Goal: Task Accomplishment & Management: Complete application form

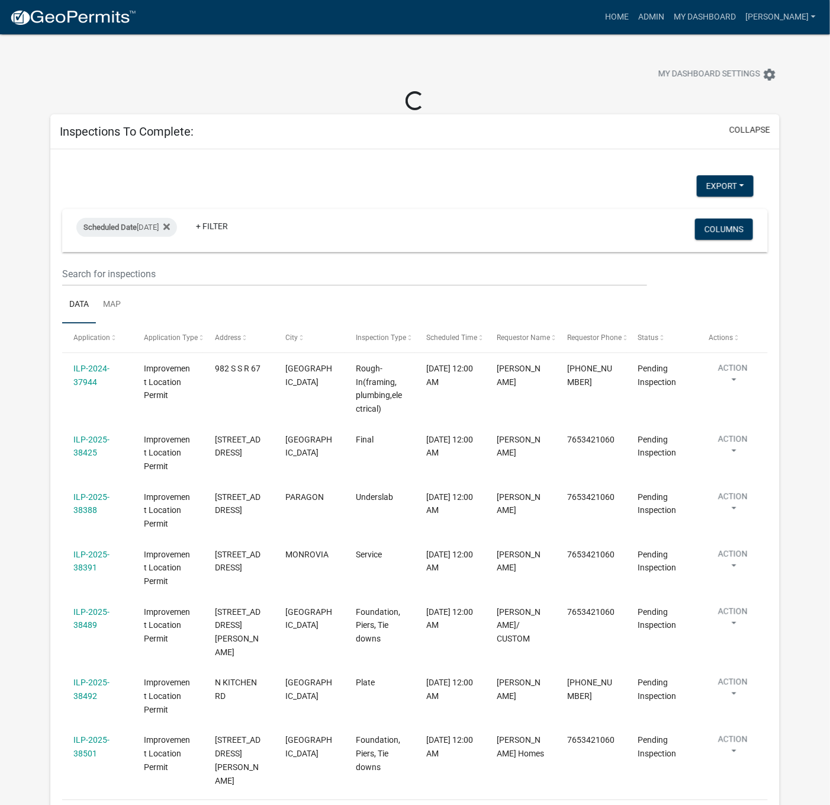
scroll to position [11, 0]
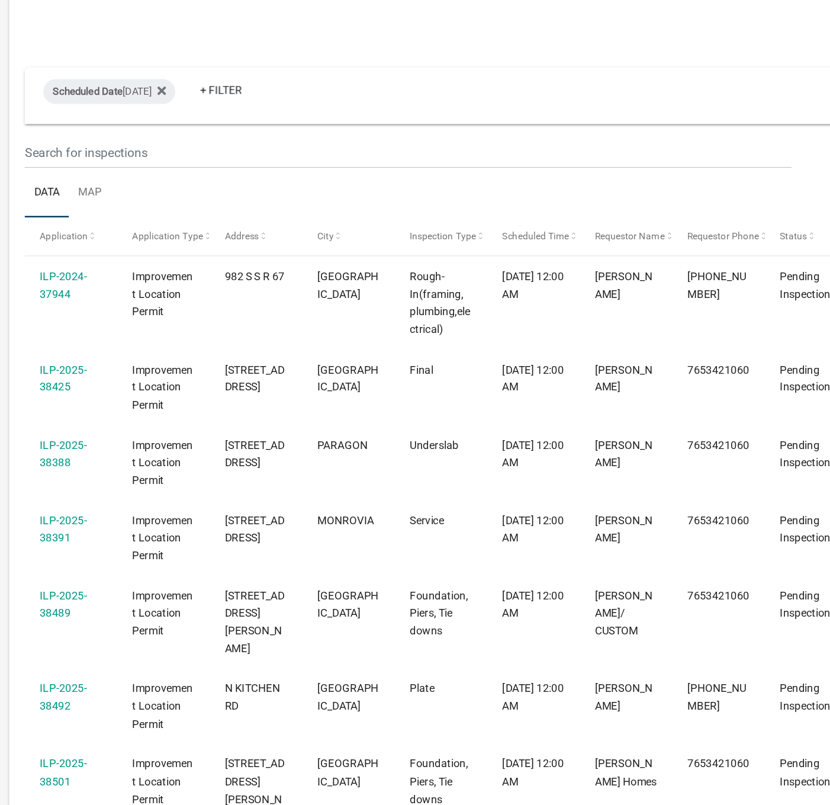
select select "1: 25"
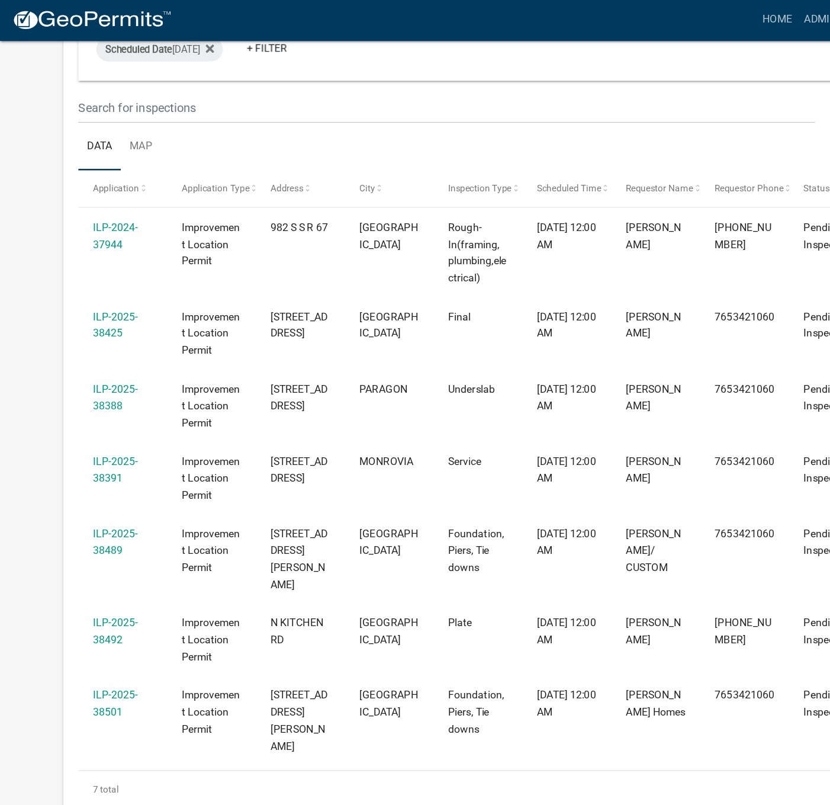
scroll to position [165, 0]
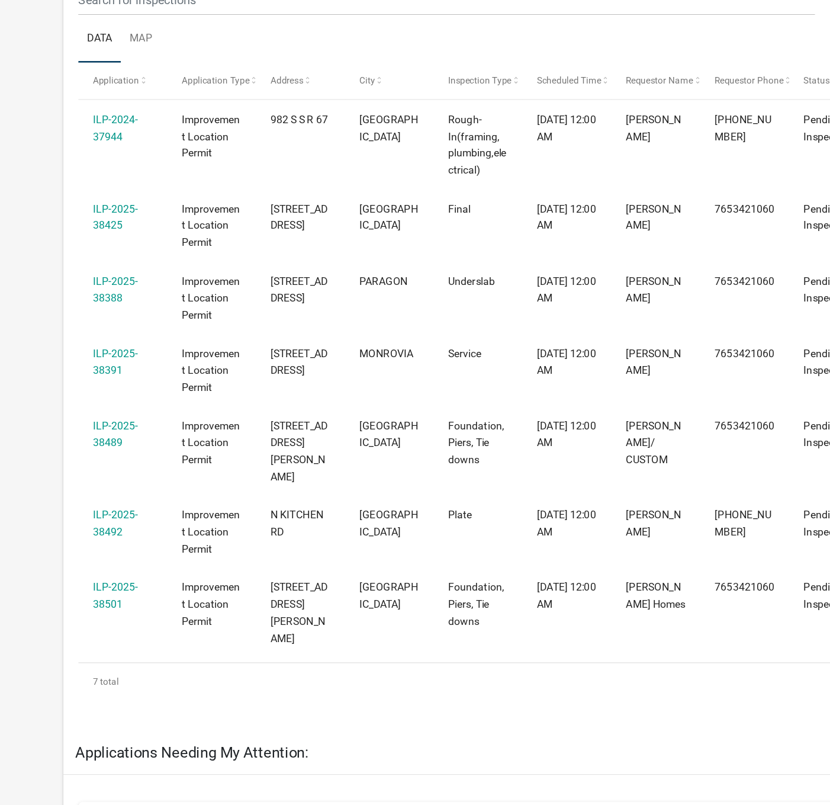
click at [80, 439] on link "ILP-2025-38489" at bounding box center [91, 432] width 36 height 23
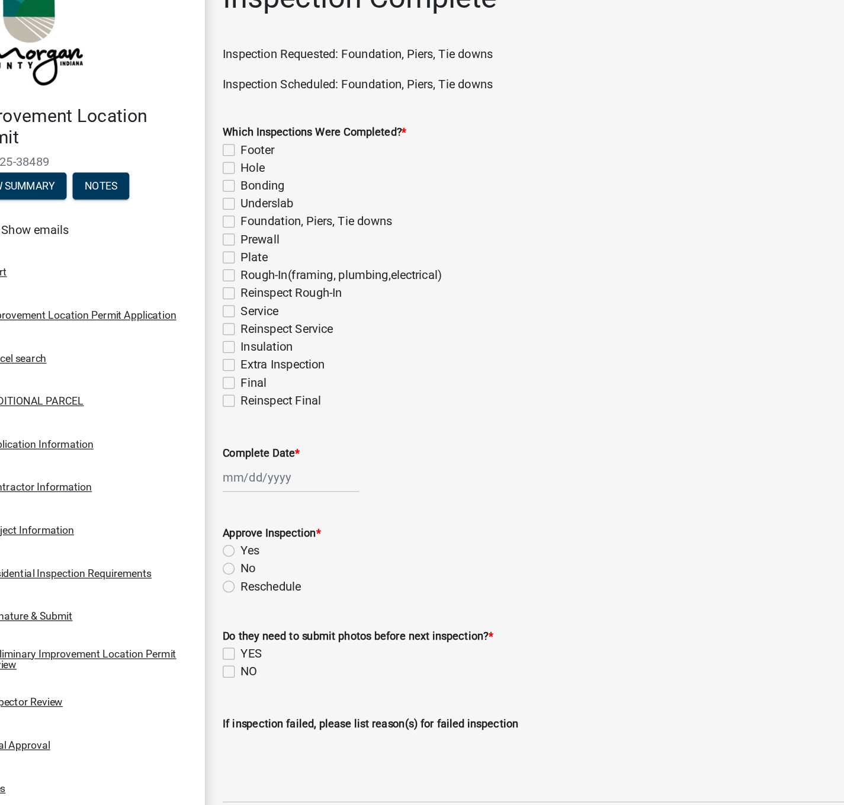
scroll to position [4, 0]
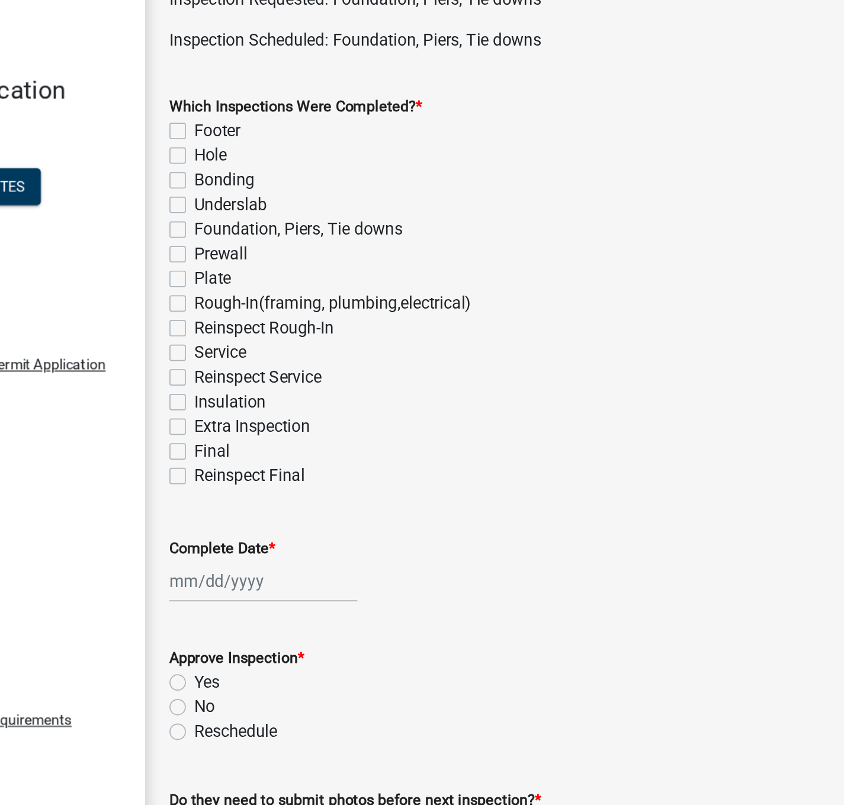
click at [242, 205] on label "Foundation, Piers, Tie downs" at bounding box center [302, 202] width 120 height 14
click at [242, 203] on input "Foundation, Piers, Tie downs" at bounding box center [246, 199] width 8 height 8
checkbox input "true"
checkbox input "false"
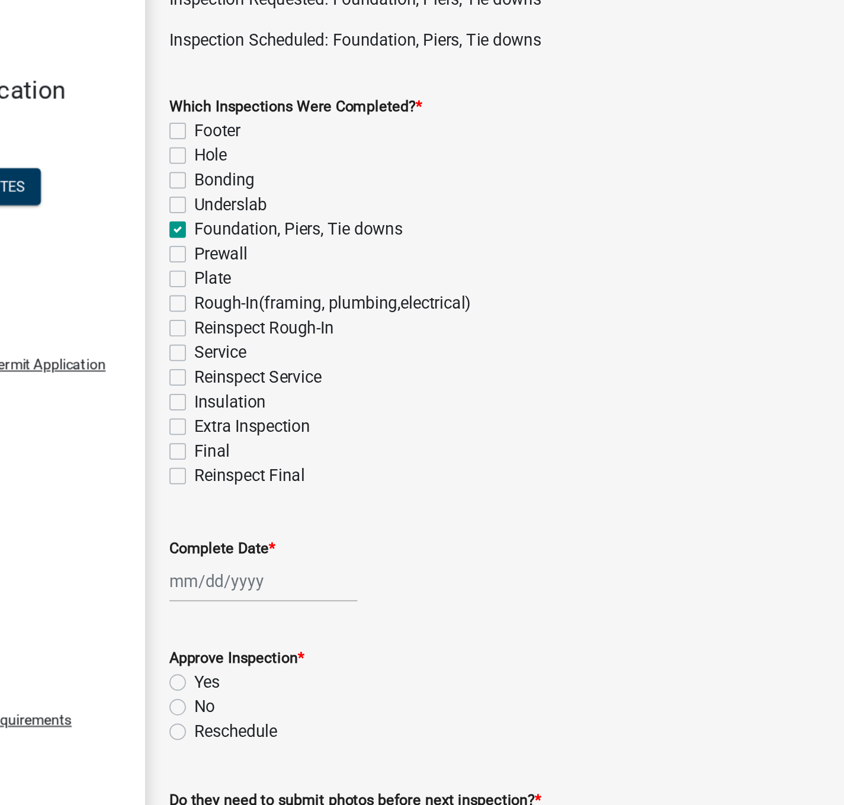
checkbox input "false"
checkbox input "true"
checkbox input "false"
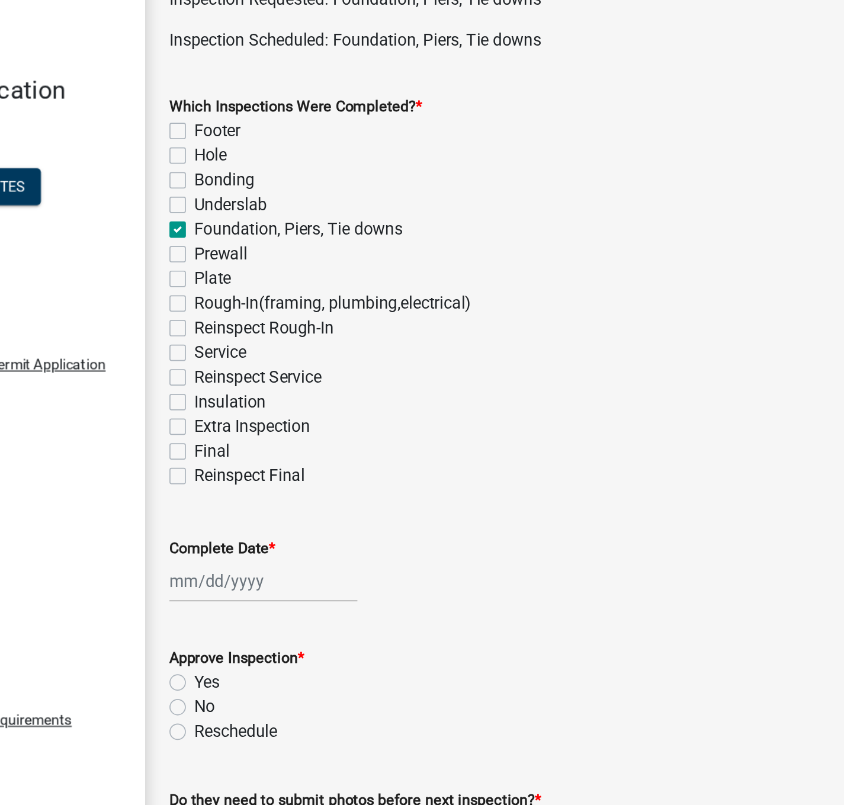
checkbox input "false"
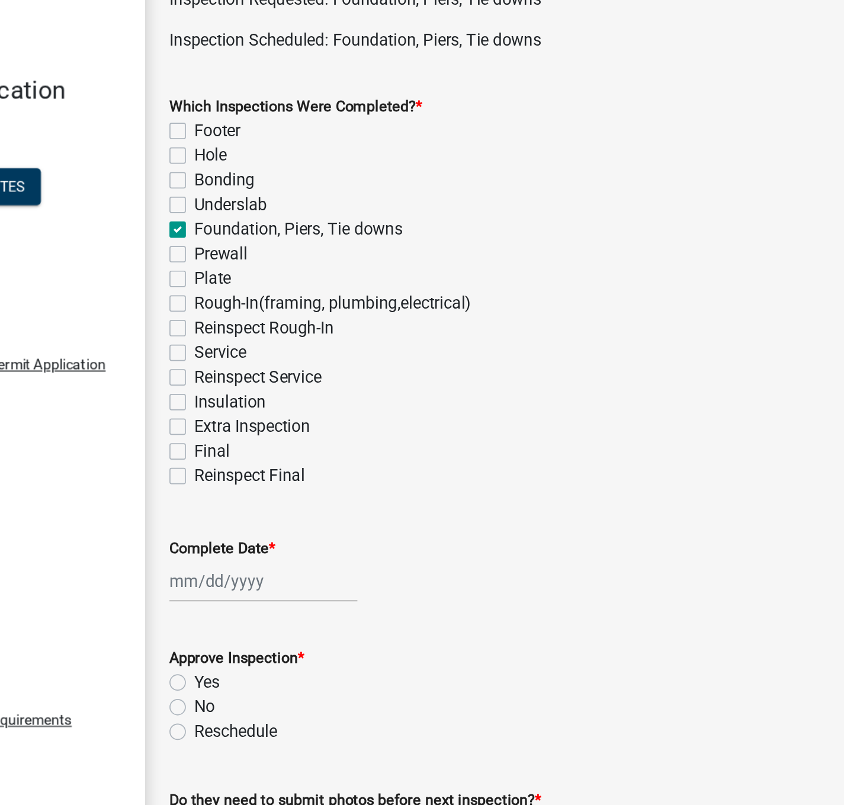
checkbox input "false"
click at [252, 407] on div at bounding box center [281, 405] width 108 height 24
select select "9"
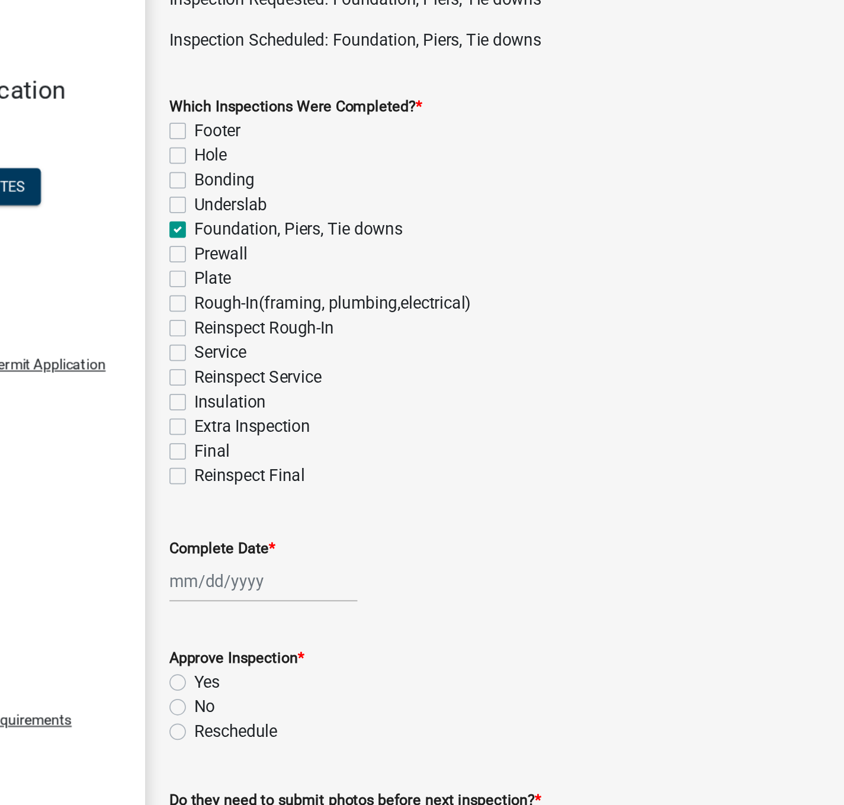
select select "2025"
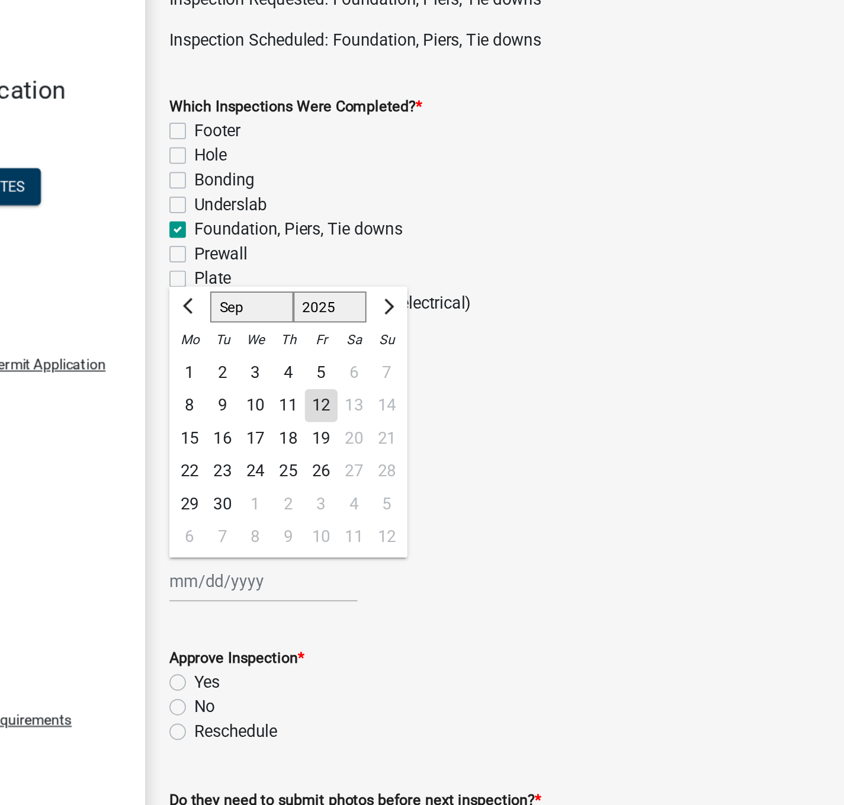
click at [309, 306] on div "12" at bounding box center [315, 304] width 19 height 19
type input "[DATE]"
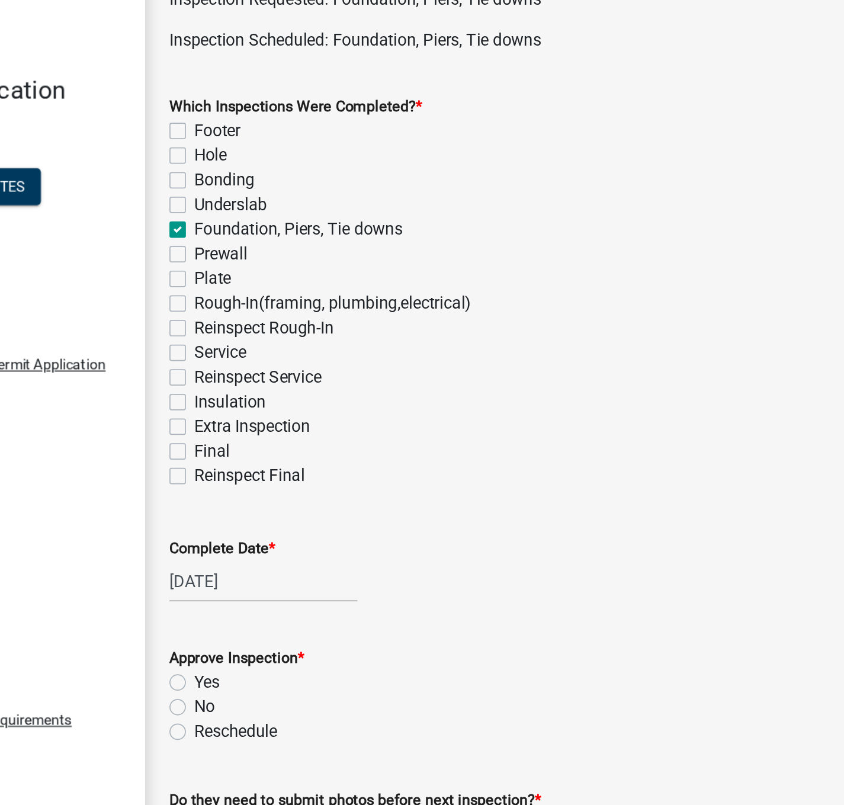
click at [242, 460] on label "Yes" at bounding box center [249, 464] width 15 height 14
click at [242, 460] on input "Yes" at bounding box center [246, 461] width 8 height 8
radio input "true"
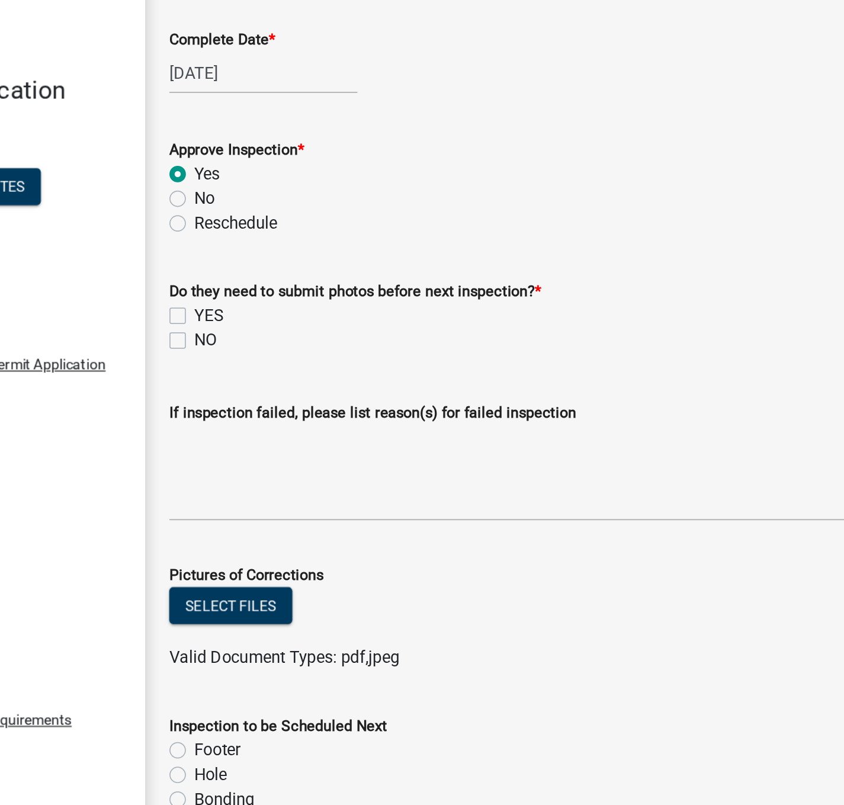
scroll to position [297, 0]
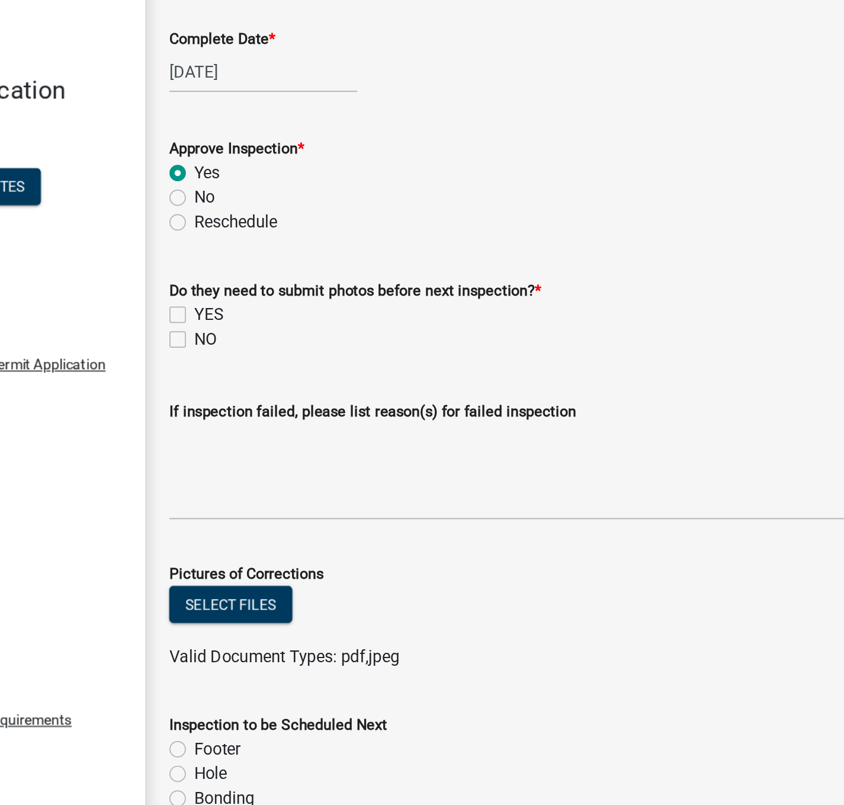
click at [242, 270] on label "NO" at bounding box center [248, 266] width 13 height 14
click at [242, 266] on input "NO" at bounding box center [246, 263] width 8 height 8
checkbox input "true"
checkbox input "false"
checkbox input "true"
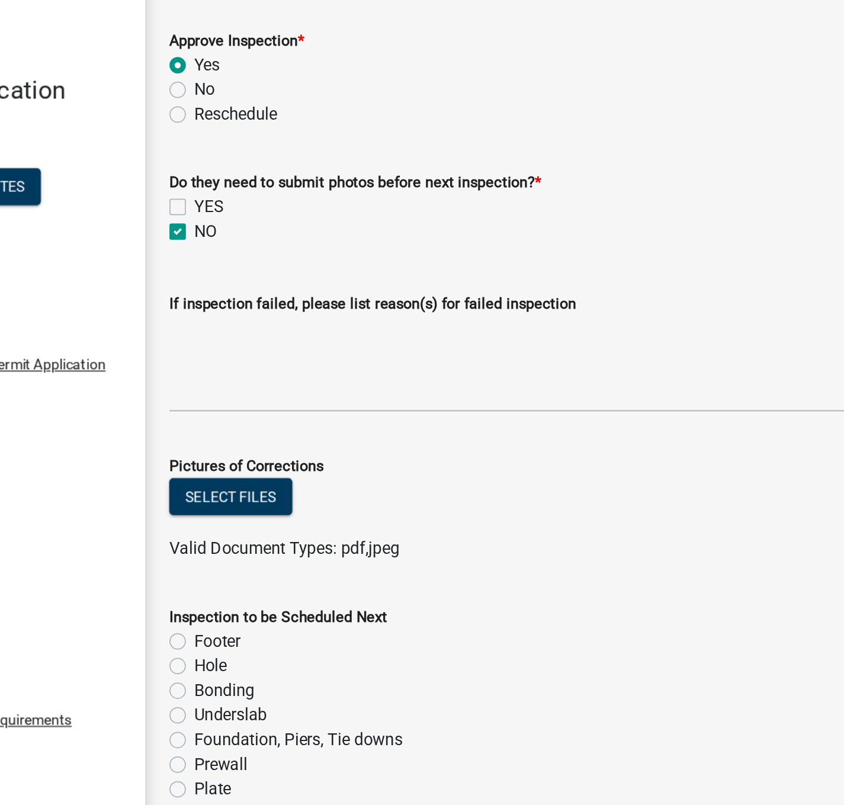
scroll to position [389, 0]
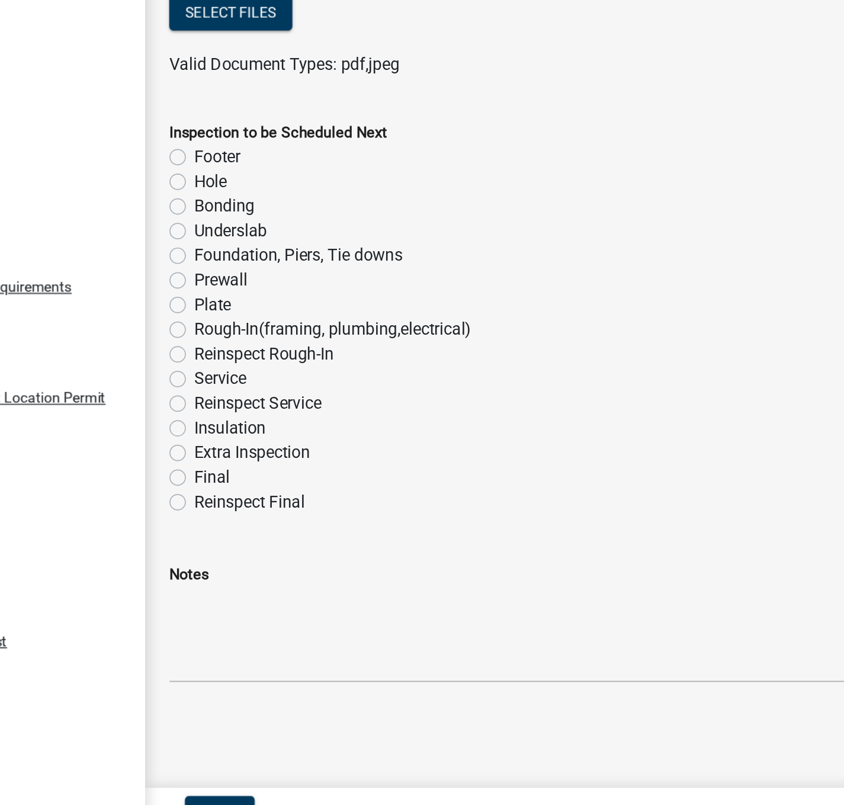
click at [242, 498] on label "Plate" at bounding box center [252, 495] width 21 height 14
click at [242, 496] on input "Plate" at bounding box center [246, 492] width 8 height 8
radio input "true"
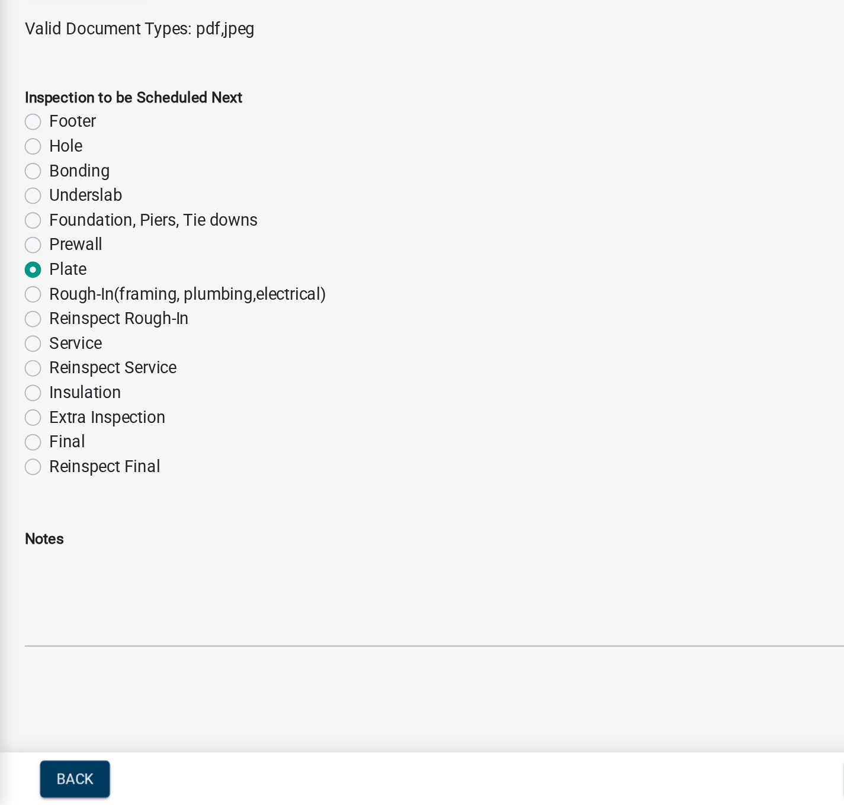
scroll to position [0, 0]
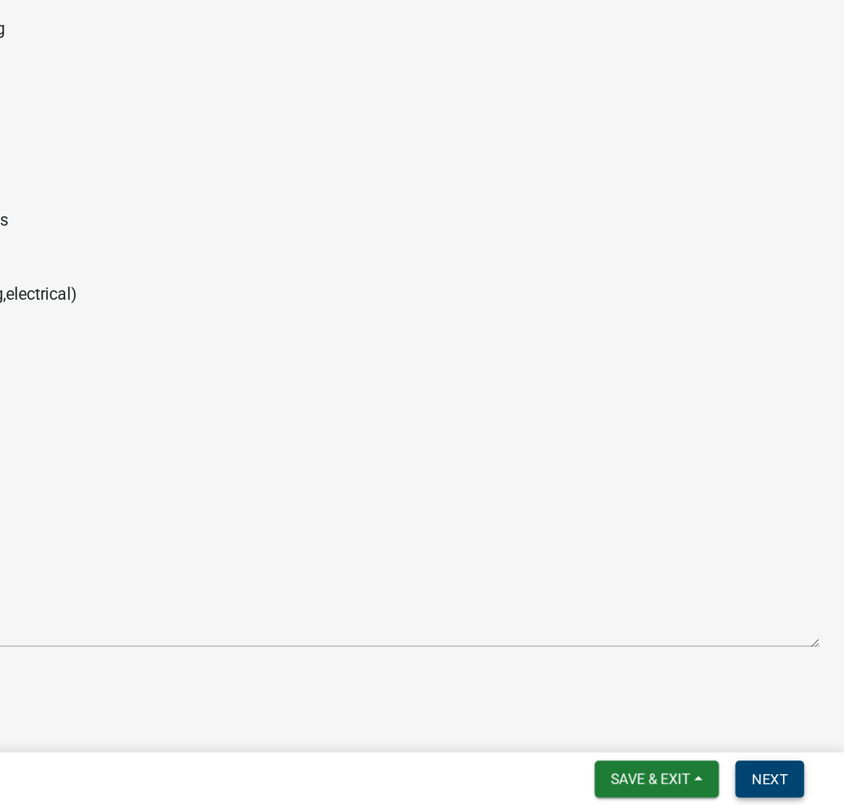
click at [801, 787] on span "Next" at bounding box center [800, 789] width 21 height 9
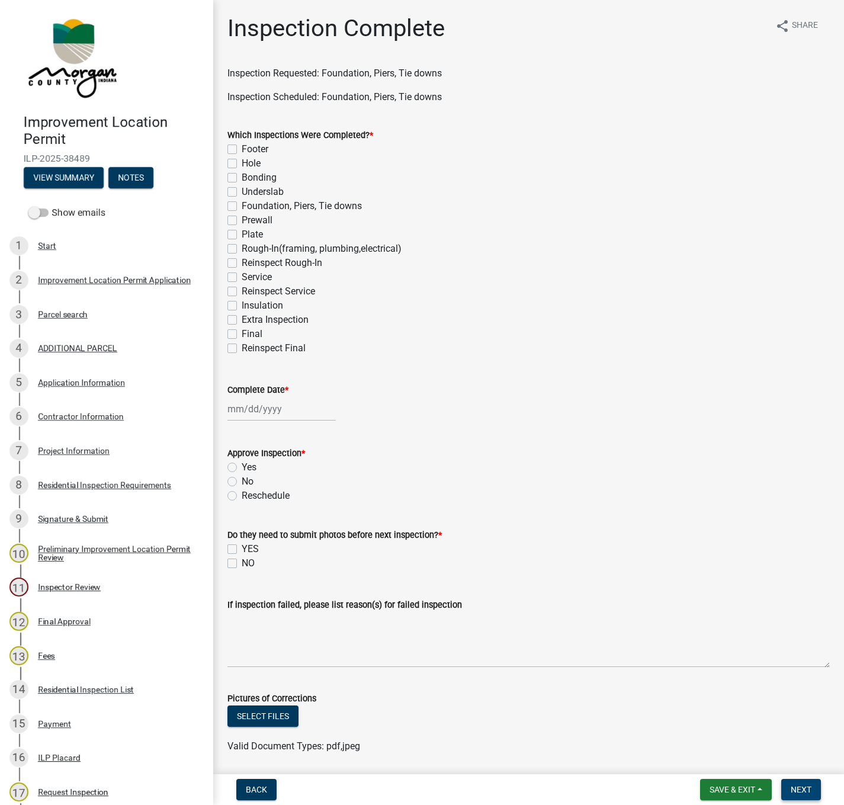
click at [795, 785] on span "Next" at bounding box center [800, 789] width 21 height 9
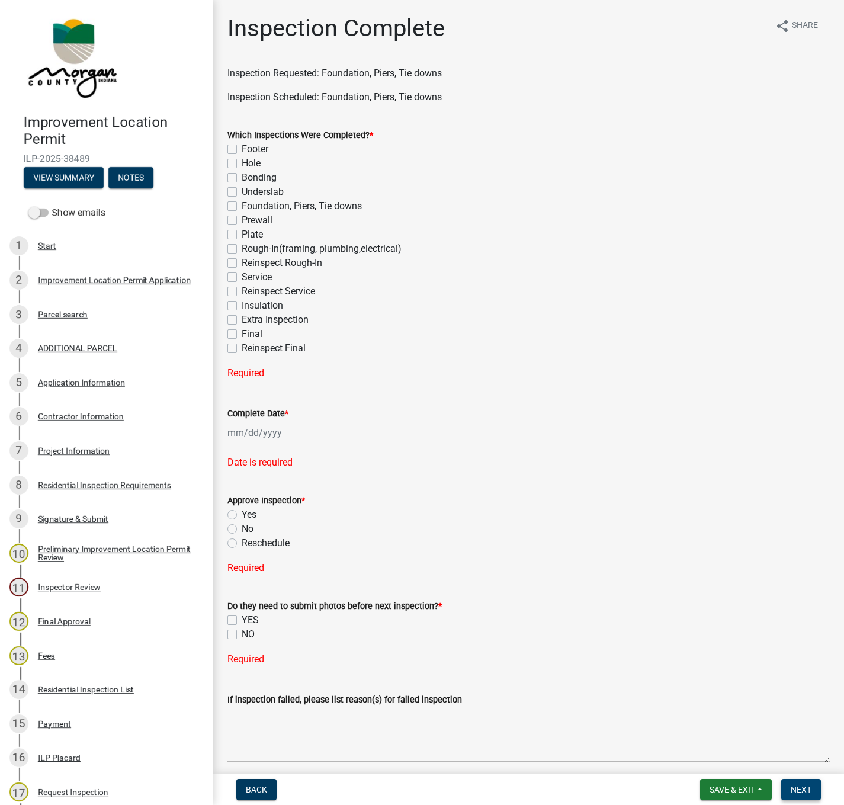
click at [803, 787] on span "Next" at bounding box center [800, 789] width 21 height 9
click at [792, 779] on button "Next" at bounding box center [801, 789] width 40 height 21
click at [793, 795] on button "Next" at bounding box center [801, 789] width 40 height 21
